Goal: Task Accomplishment & Management: Use online tool/utility

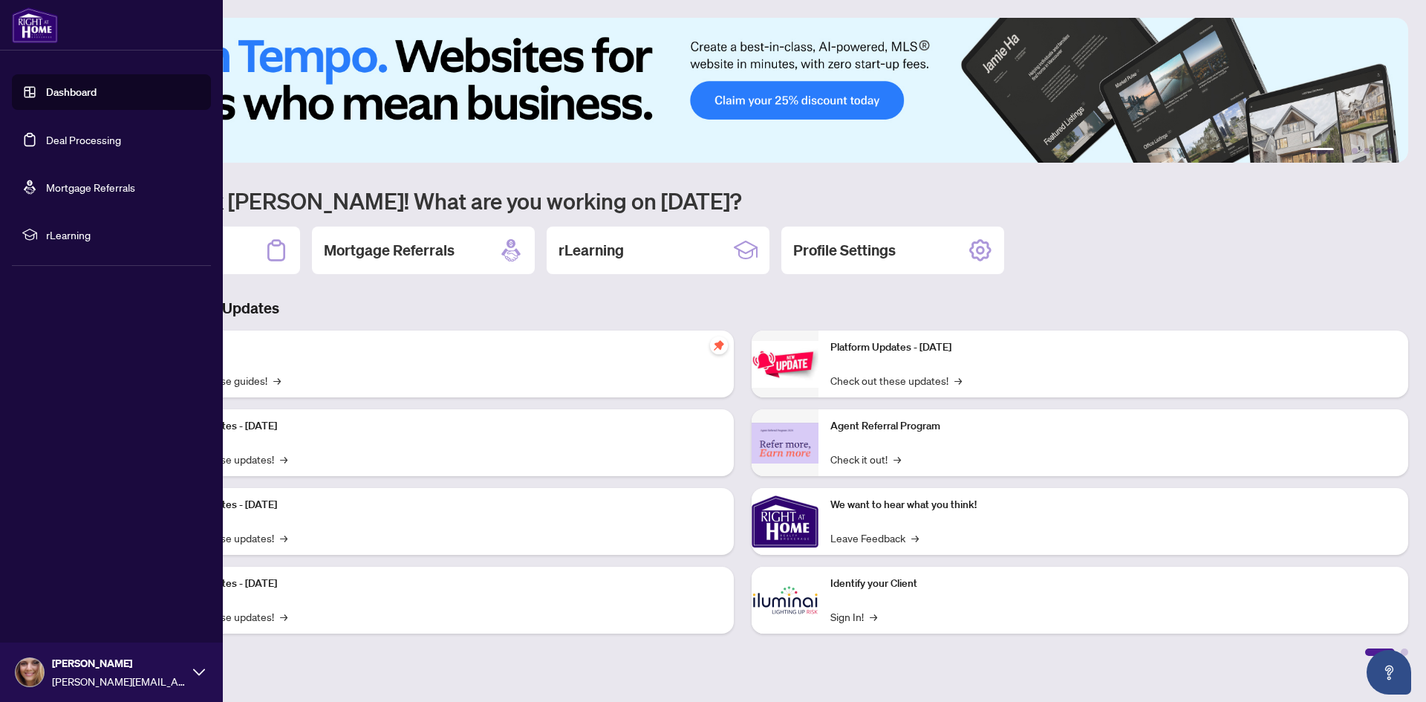
click at [85, 134] on link "Deal Processing" at bounding box center [83, 139] width 75 height 13
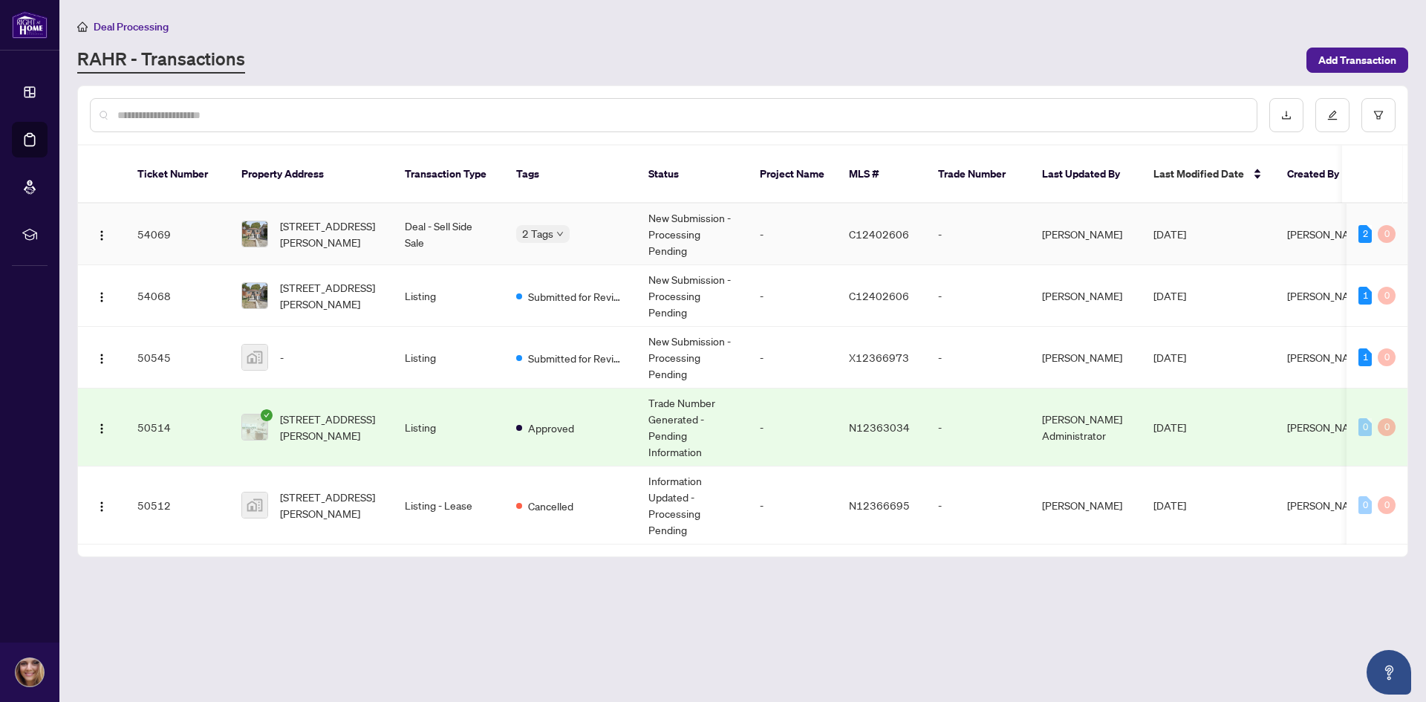
click at [776, 218] on td "-" at bounding box center [792, 235] width 89 height 62
